Goal: Use online tool/utility: Utilize a website feature to perform a specific function

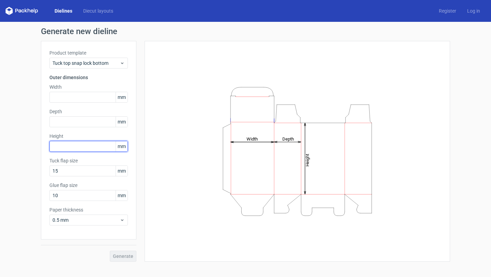
click at [87, 148] on input "text" at bounding box center [88, 146] width 78 height 11
type input "184"
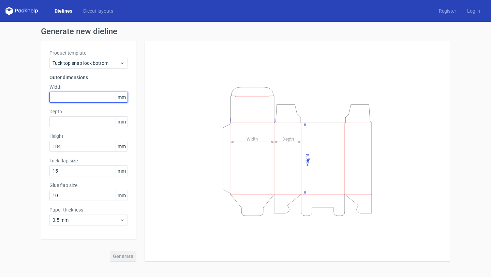
click at [93, 99] on input "text" at bounding box center [88, 97] width 78 height 11
type input "31"
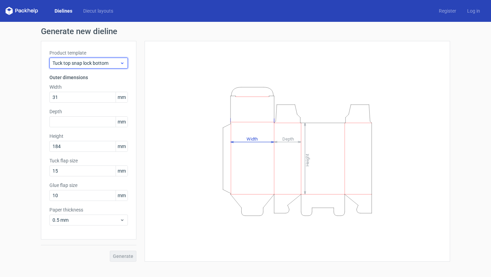
click at [125, 66] on div "Tuck top snap lock bottom" at bounding box center [88, 63] width 78 height 11
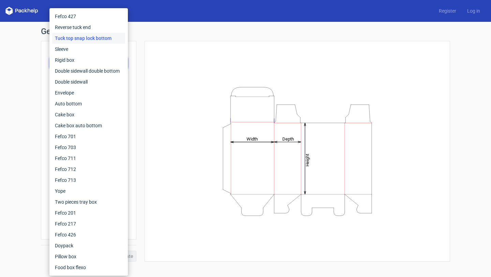
click at [158, 105] on div "Height Depth Width" at bounding box center [297, 151] width 288 height 204
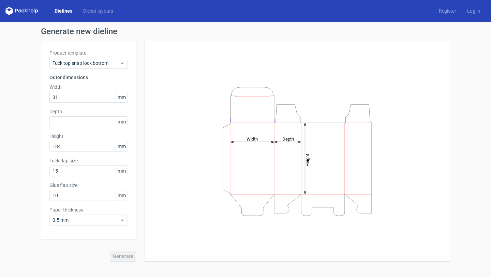
click at [284, 140] on tspan "Depth" at bounding box center [288, 138] width 12 height 5
click at [286, 121] on icon "Height Depth Width" at bounding box center [297, 151] width 205 height 136
click at [93, 126] on input "text" at bounding box center [88, 121] width 78 height 11
click at [29, 146] on div "Generate new dieline Product template Tuck top snap lock bottom Outer dimension…" at bounding box center [245, 144] width 491 height 245
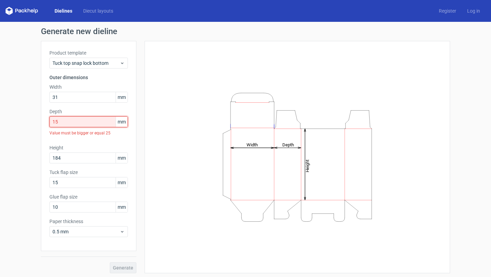
click at [74, 124] on input "15" at bounding box center [88, 121] width 78 height 11
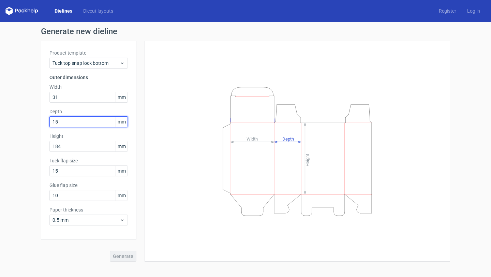
type input "1"
type input "25"
click at [116, 257] on span "Generate" at bounding box center [123, 256] width 20 height 5
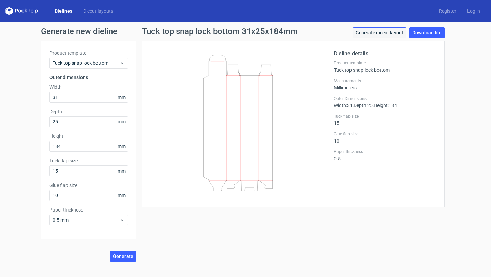
click at [386, 34] on link "Generate diecut layout" at bounding box center [380, 32] width 54 height 11
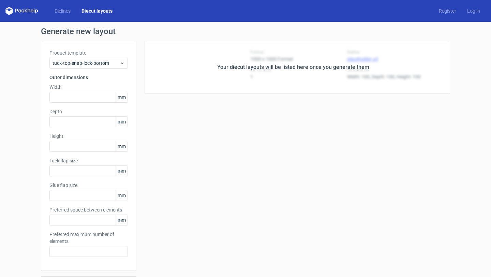
type input "31"
type input "25"
type input "184"
type input "15"
type input "10"
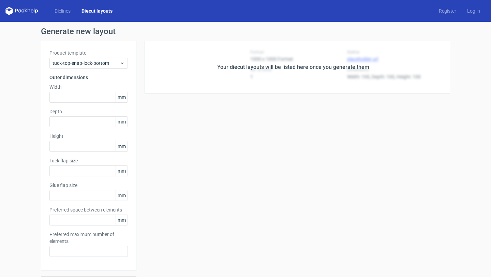
type input "5"
type input "48"
